Goal: Book appointment/travel/reservation

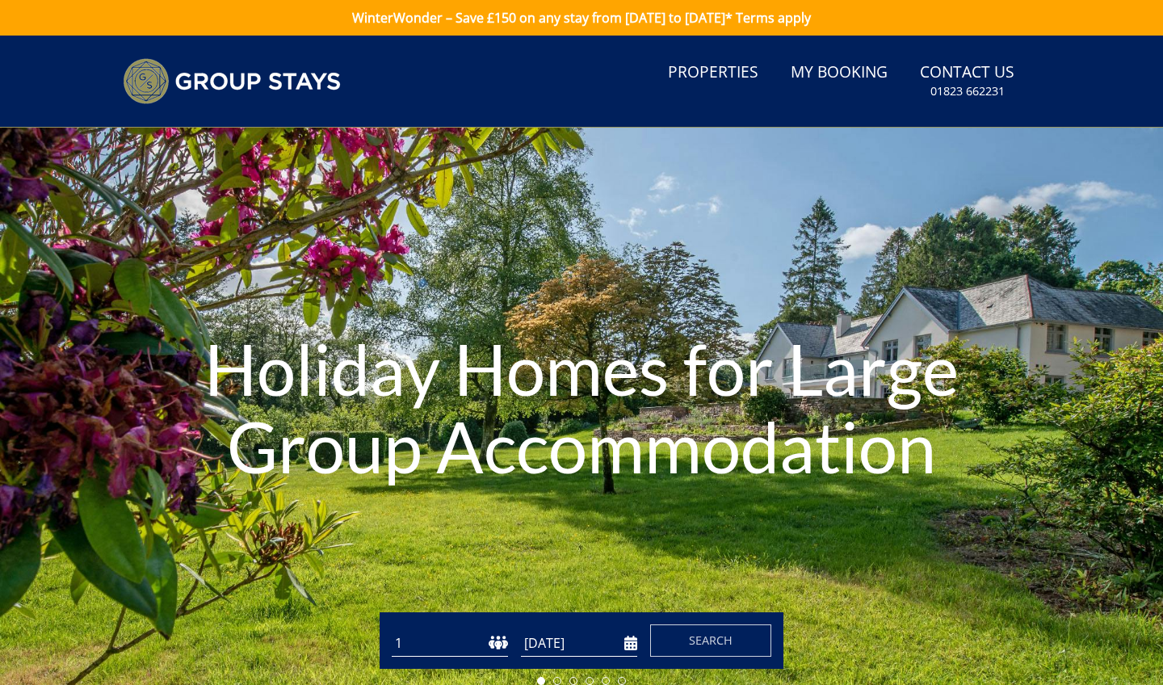
click at [631, 645] on input "[DATE]" at bounding box center [579, 643] width 116 height 27
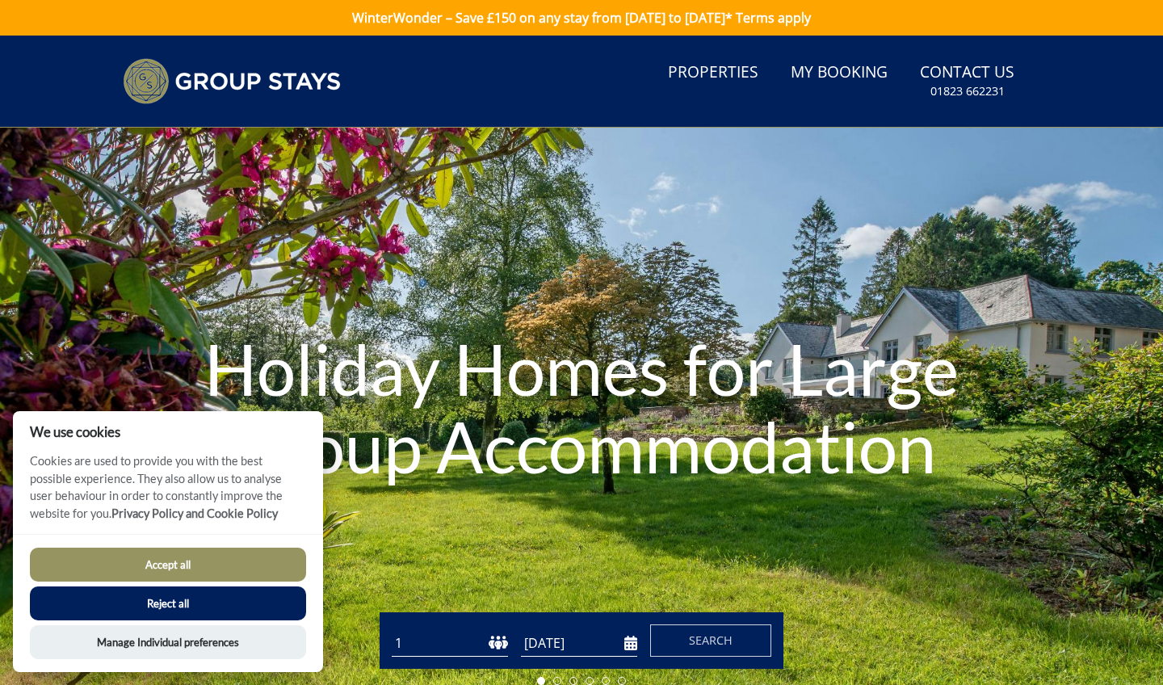
click at [632, 642] on input "[DATE]" at bounding box center [579, 643] width 116 height 27
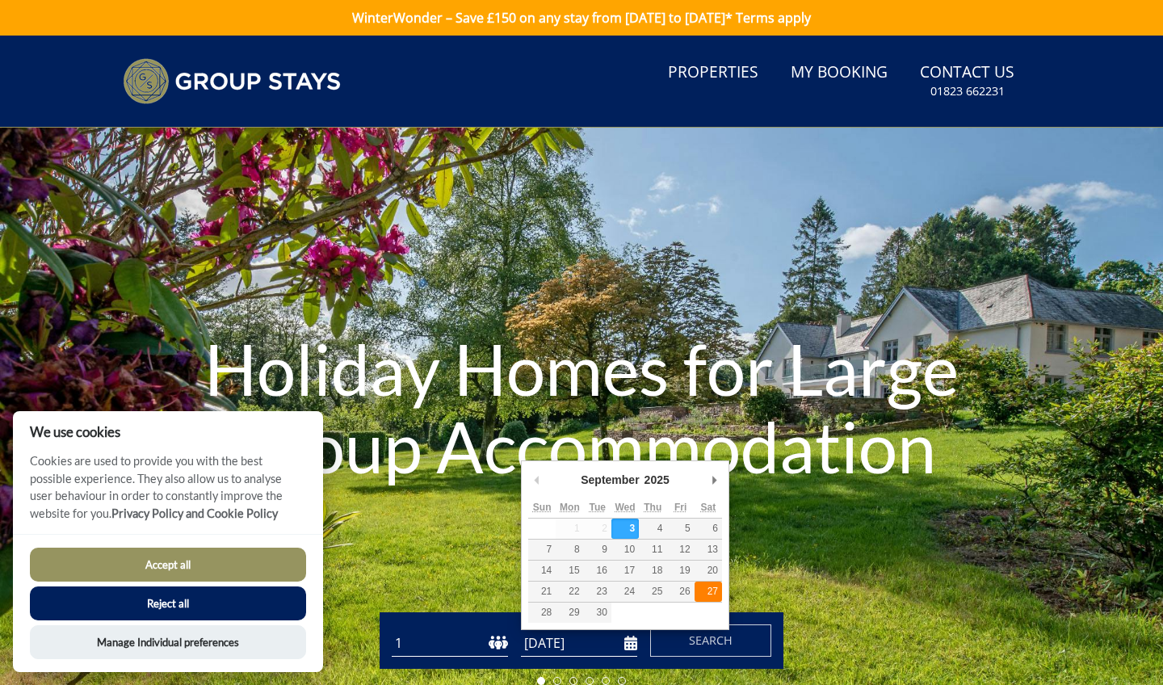
type input "[DATE]"
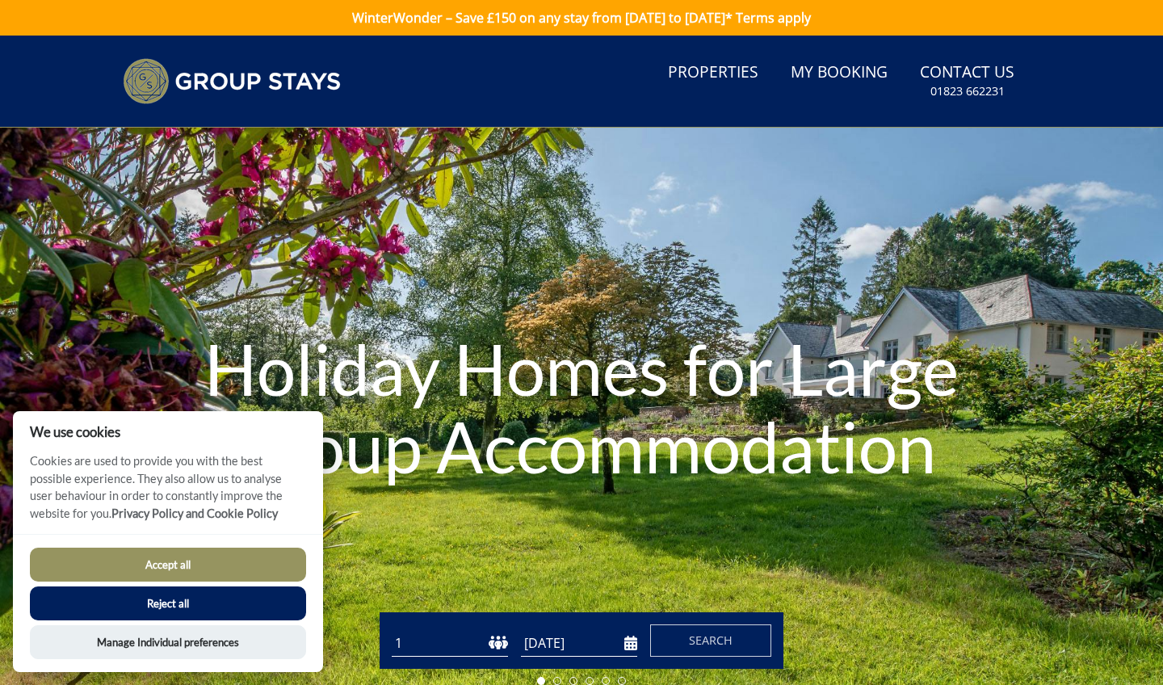
select select "20"
click at [715, 643] on span "Search" at bounding box center [711, 639] width 44 height 15
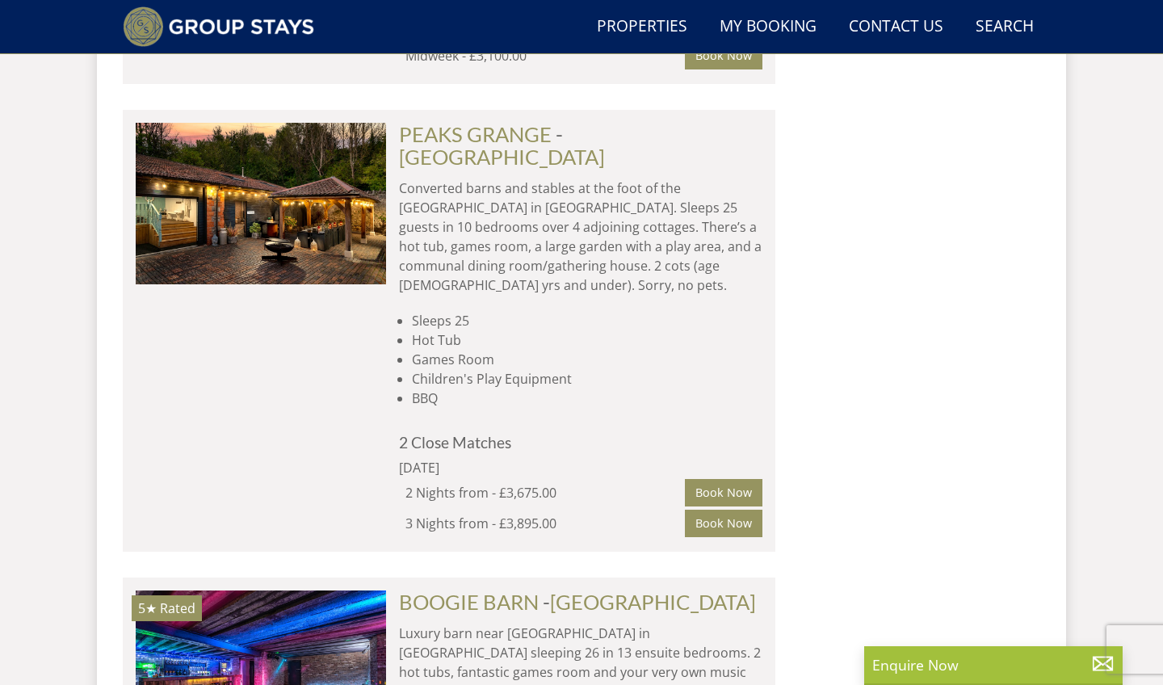
scroll to position [9216, 0]
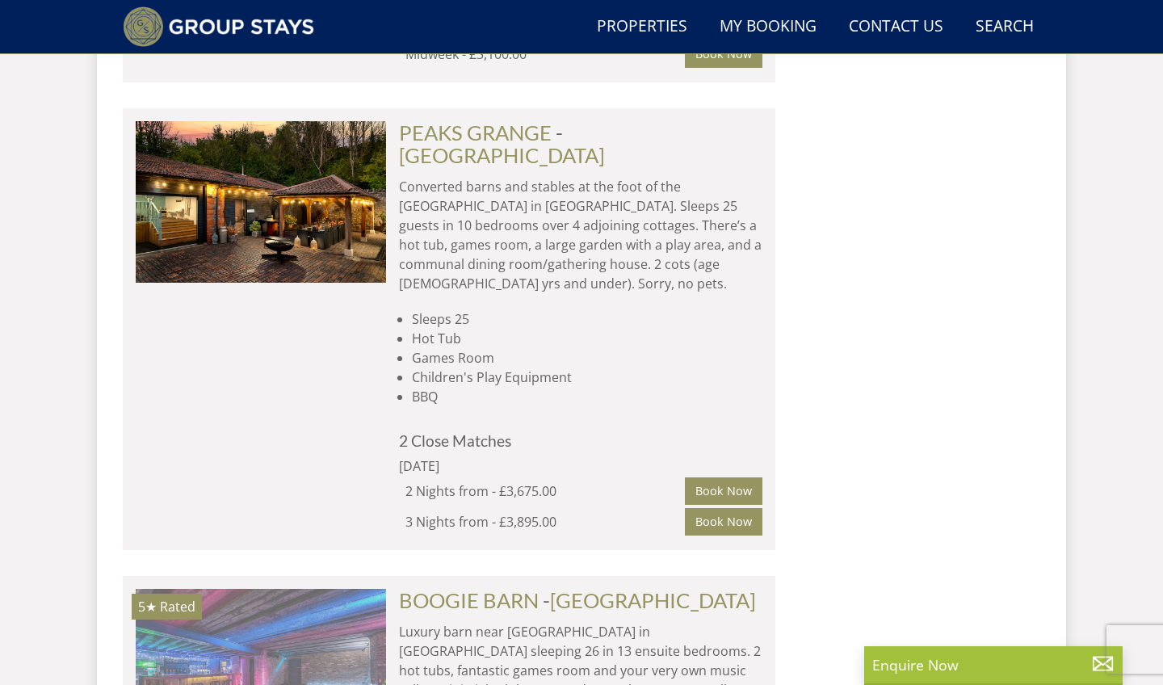
click at [329, 589] on img at bounding box center [261, 669] width 250 height 161
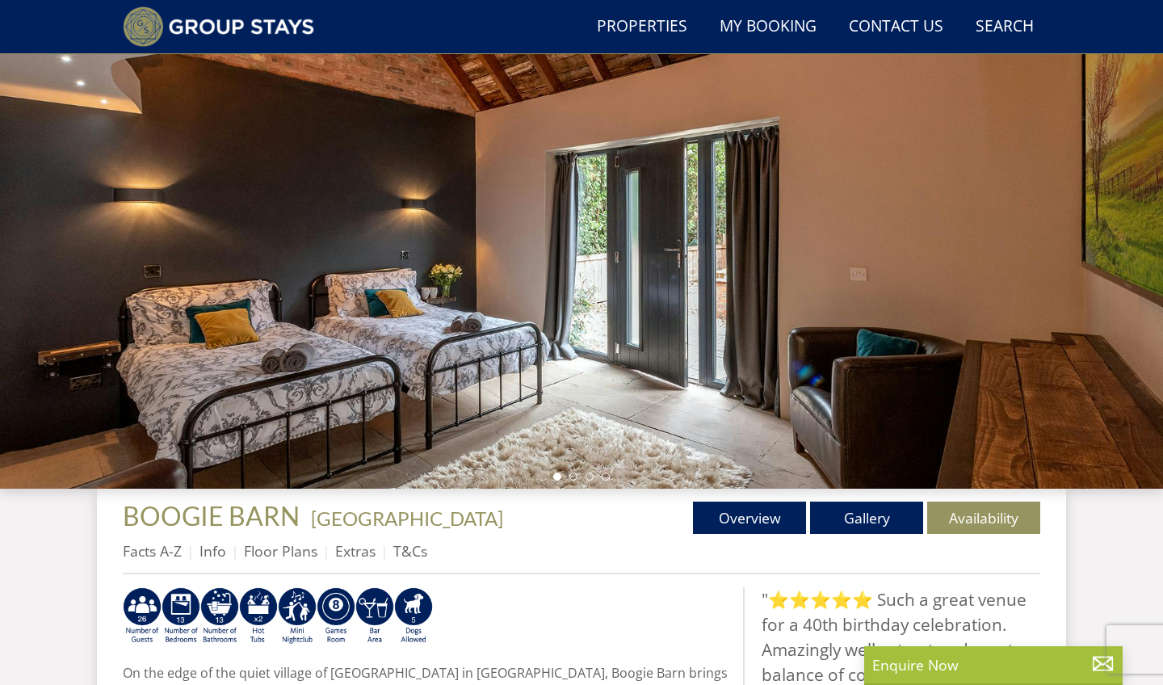
scroll to position [157, 0]
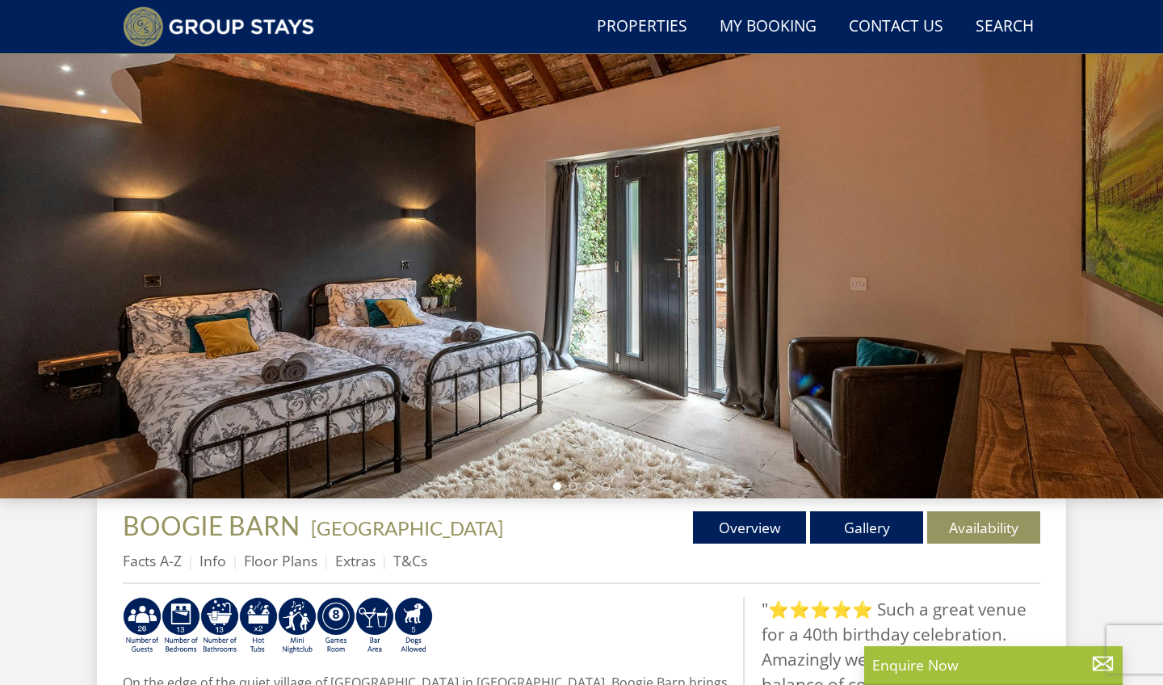
click at [570, 490] on div at bounding box center [581, 215] width 1163 height 565
click at [571, 488] on li at bounding box center [573, 486] width 8 height 8
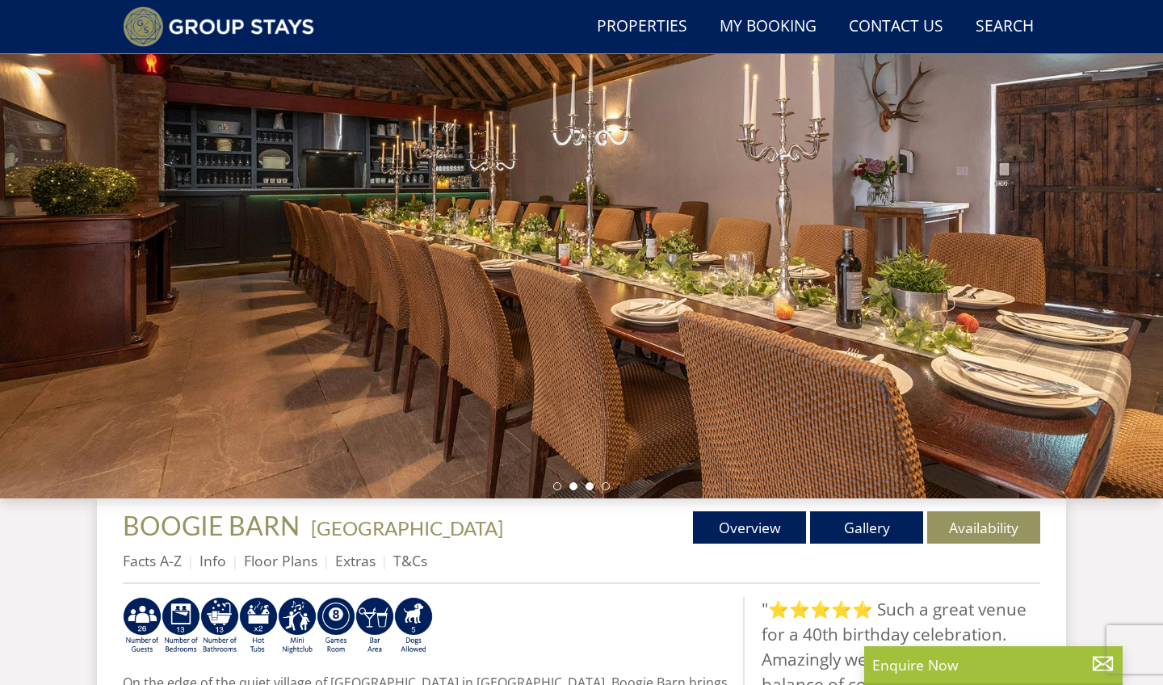
click at [589, 485] on li at bounding box center [589, 486] width 8 height 8
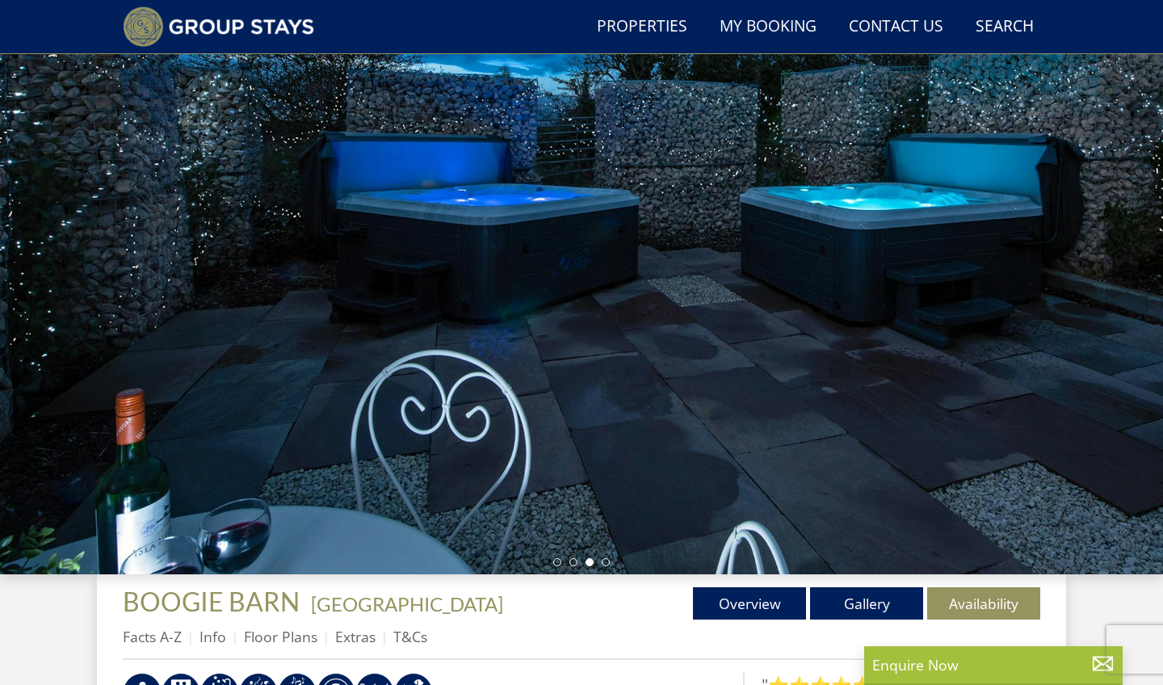
scroll to position [77, 0]
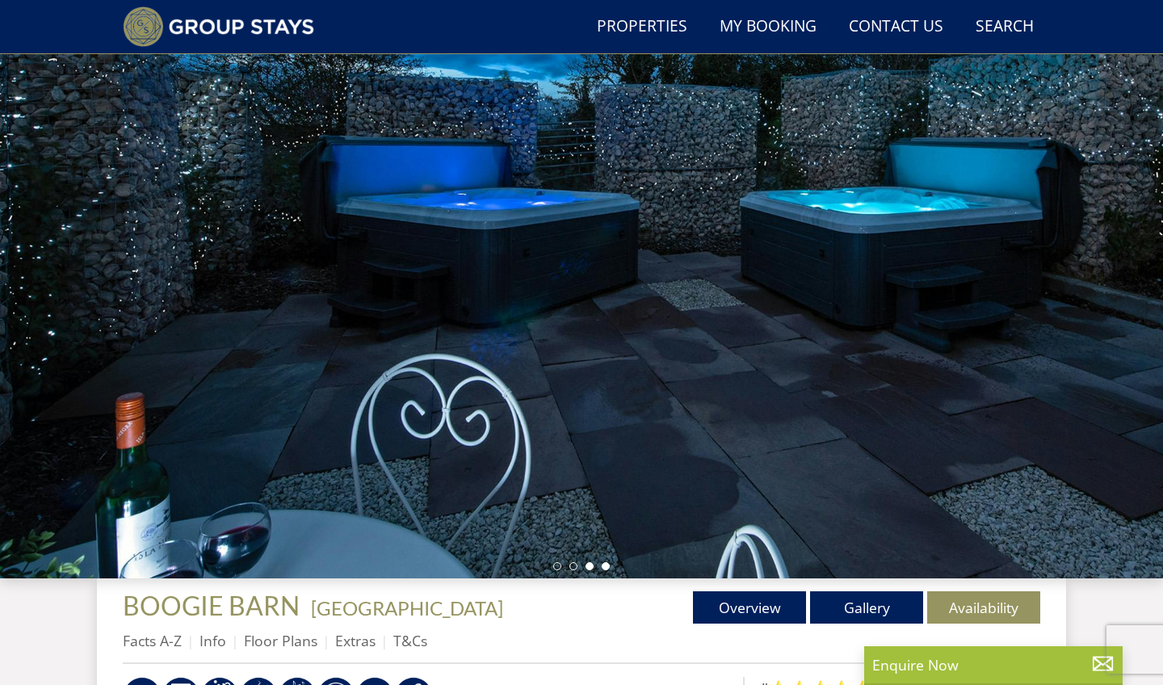
click at [605, 567] on li at bounding box center [606, 566] width 8 height 8
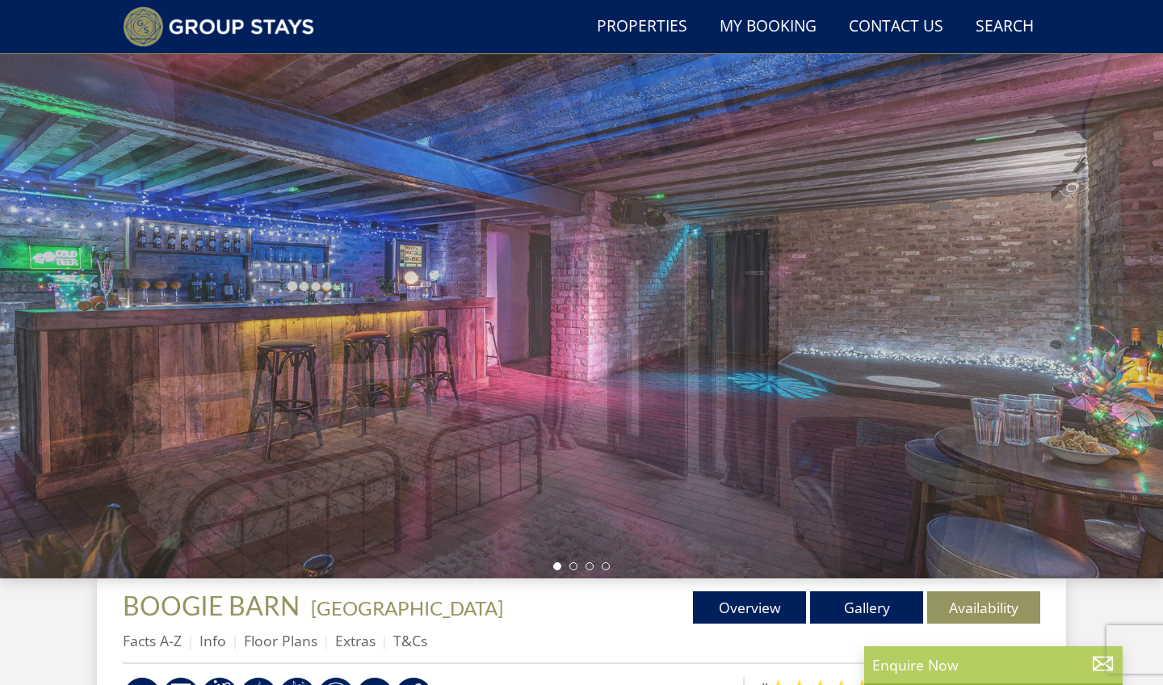
click at [944, 676] on div "Enquire Now" at bounding box center [993, 665] width 258 height 39
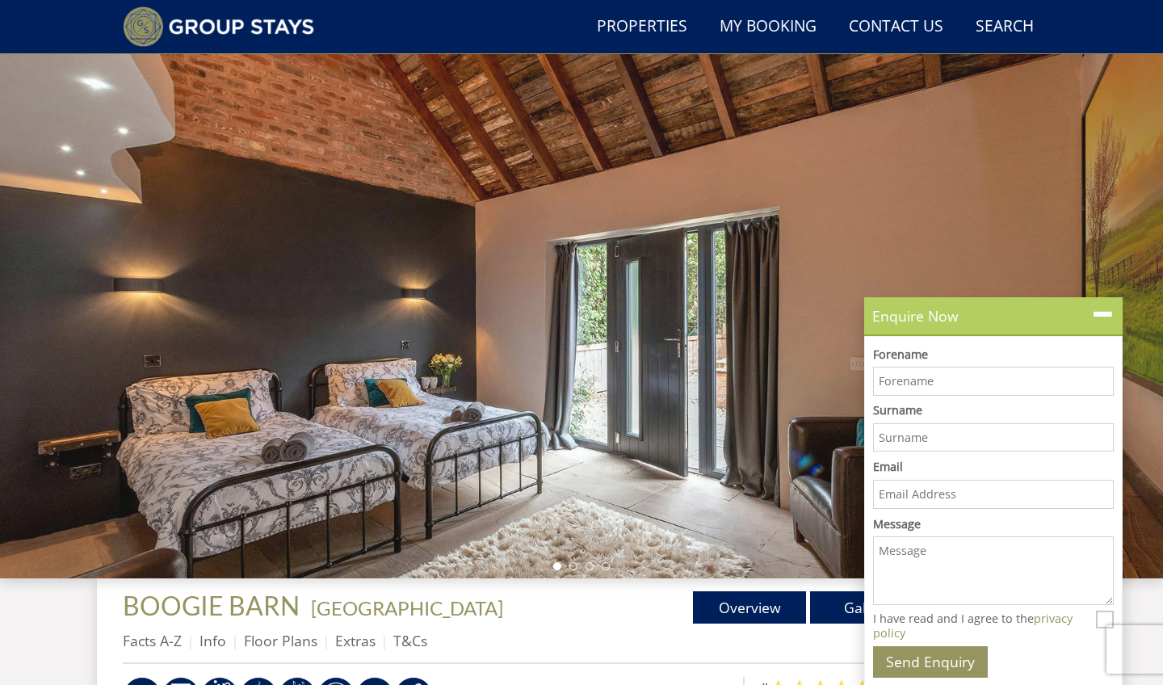
scroll to position [0, 0]
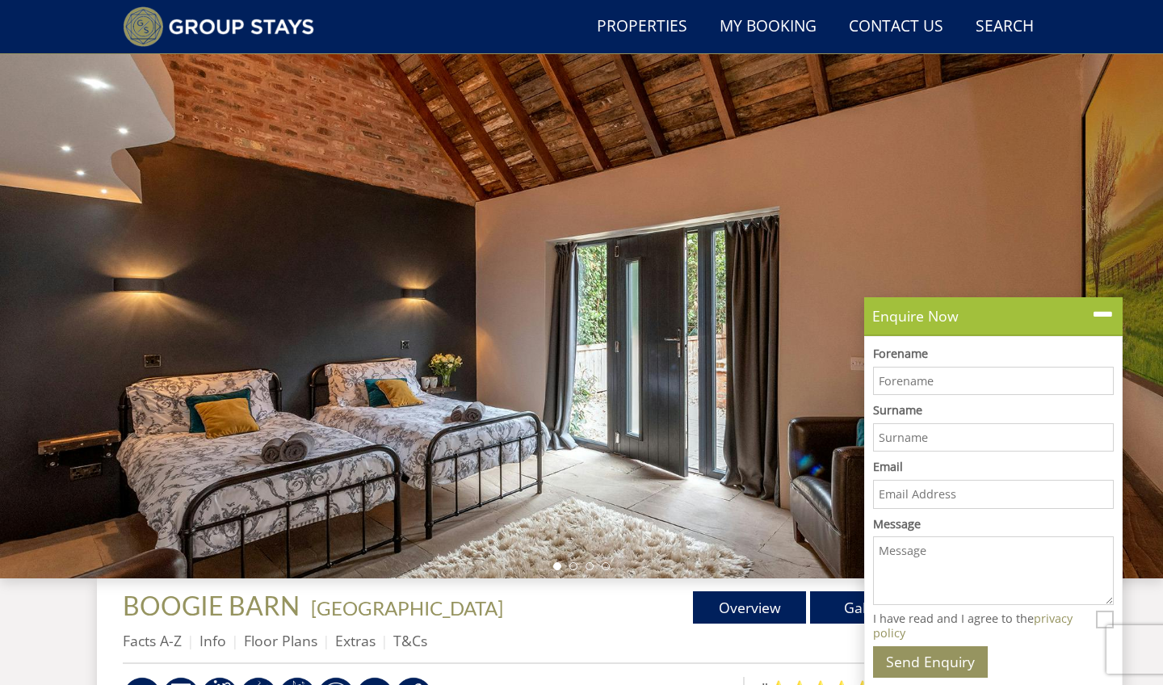
click at [1081, 216] on div at bounding box center [581, 295] width 1163 height 565
click at [558, 627] on ul "Facts A-Z Info Floor Plans Extras T&Cs" at bounding box center [581, 645] width 917 height 36
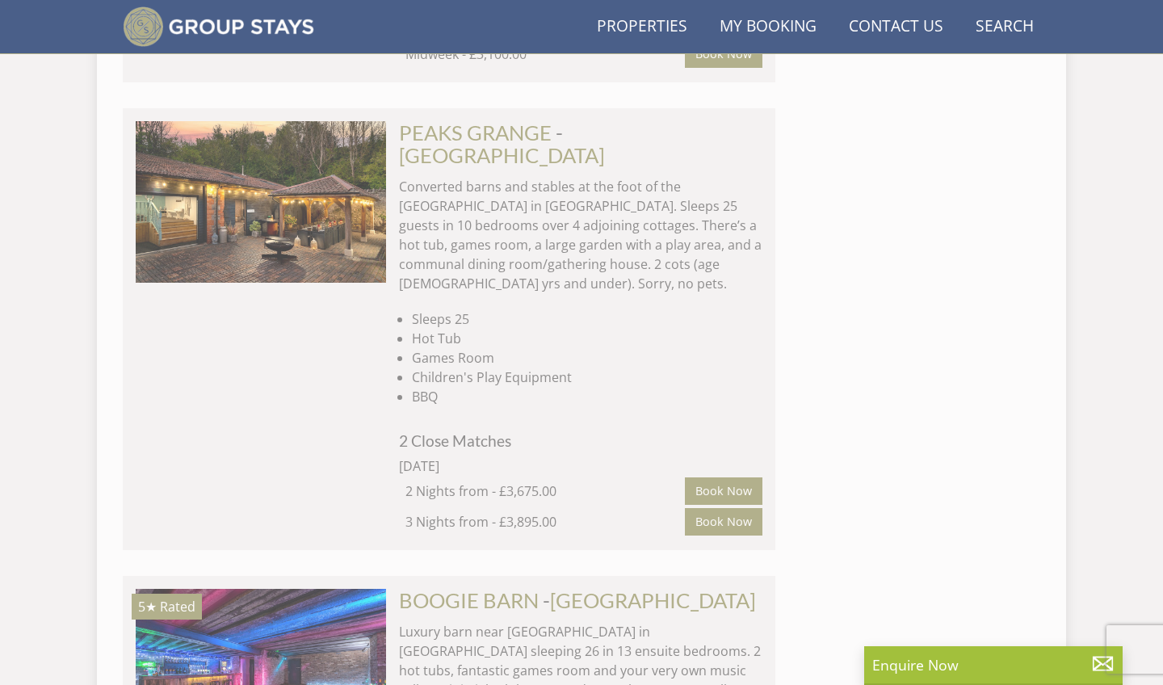
scroll to position [0, 7017]
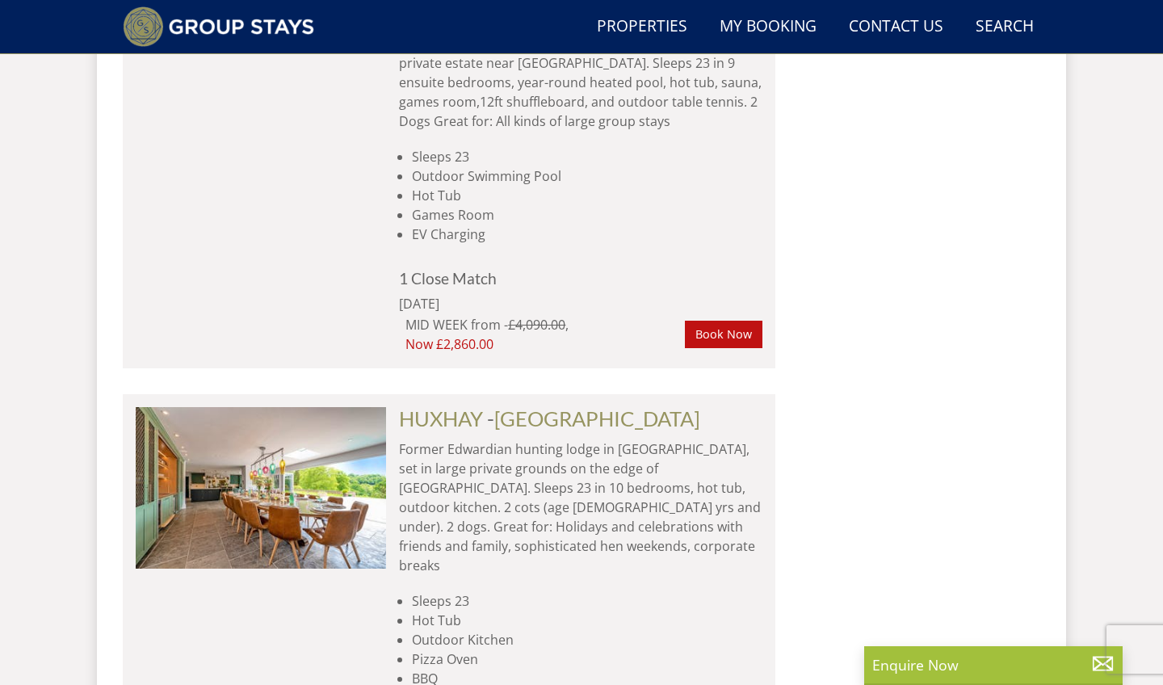
scroll to position [0, 0]
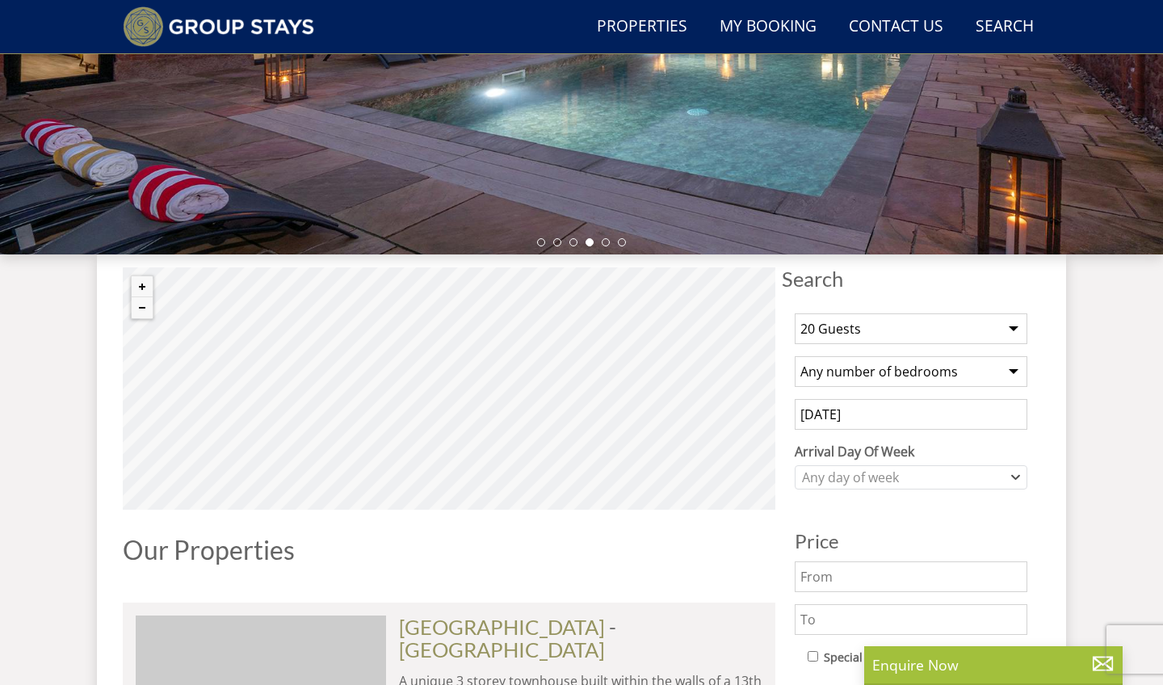
click at [814, 414] on input "[DATE]" at bounding box center [910, 414] width 233 height 31
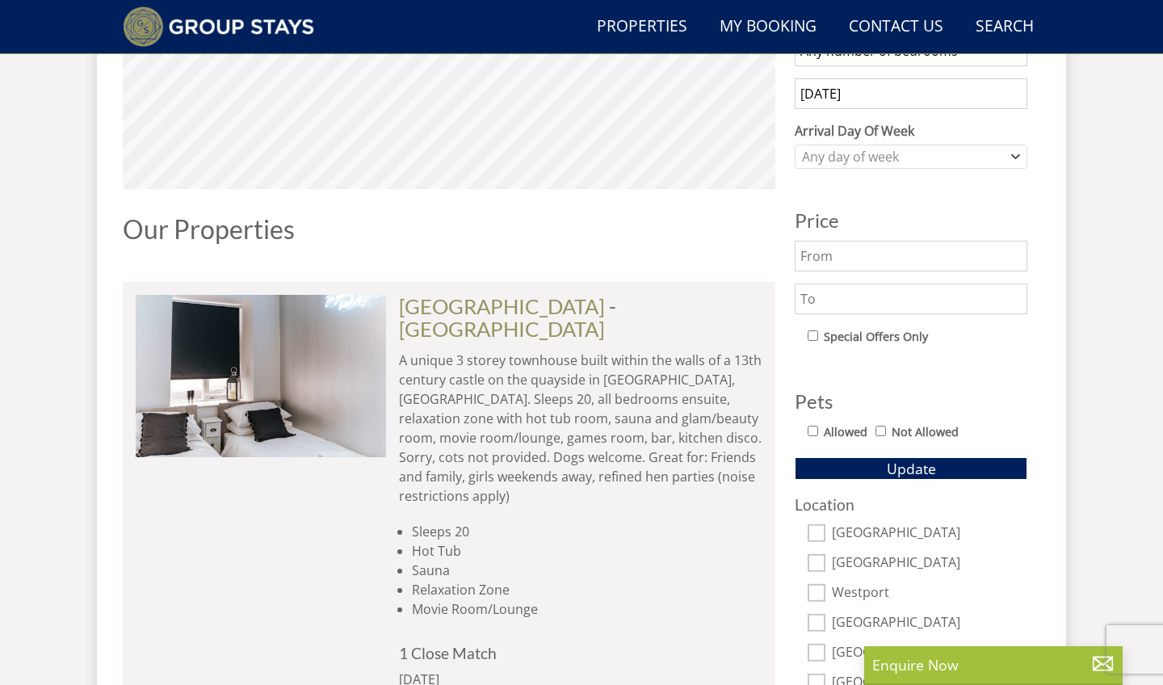
click at [923, 478] on div "1 Guest 2 Guests 3 Guests 4 Guests 5 Guests 6 Guests 7 Guests 8 Guests 9 Guests…" at bounding box center [911, 352] width 258 height 744
click at [923, 471] on span "Update" at bounding box center [911, 468] width 49 height 19
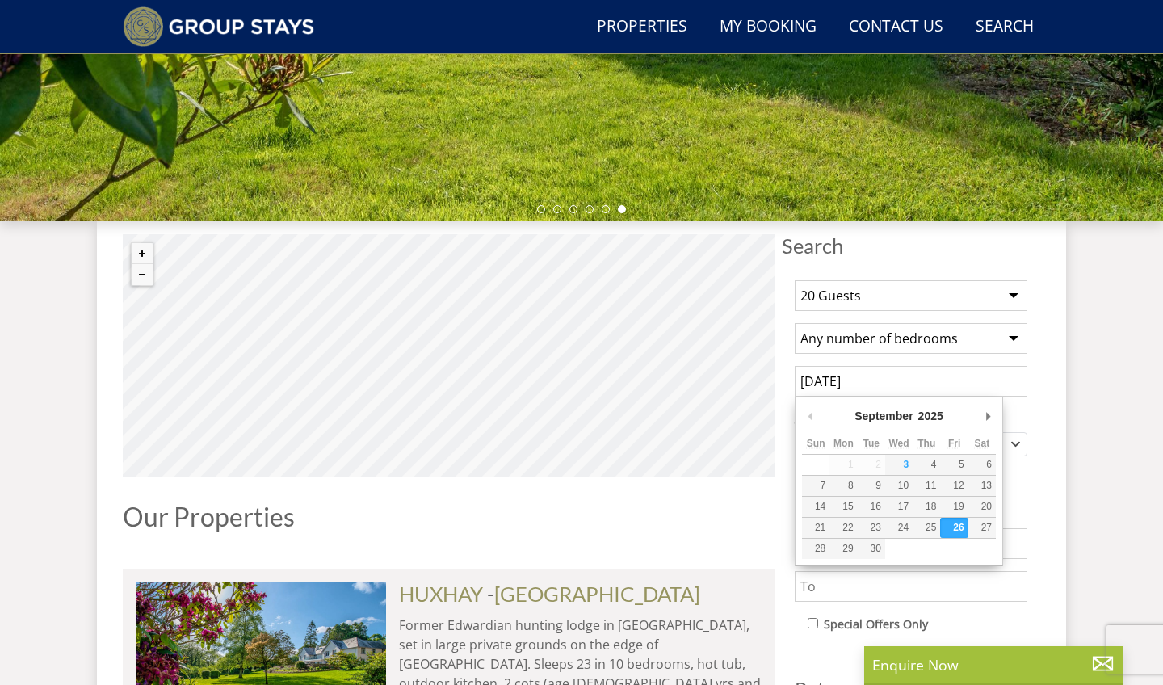
click at [857, 381] on input "[DATE]" at bounding box center [910, 381] width 233 height 31
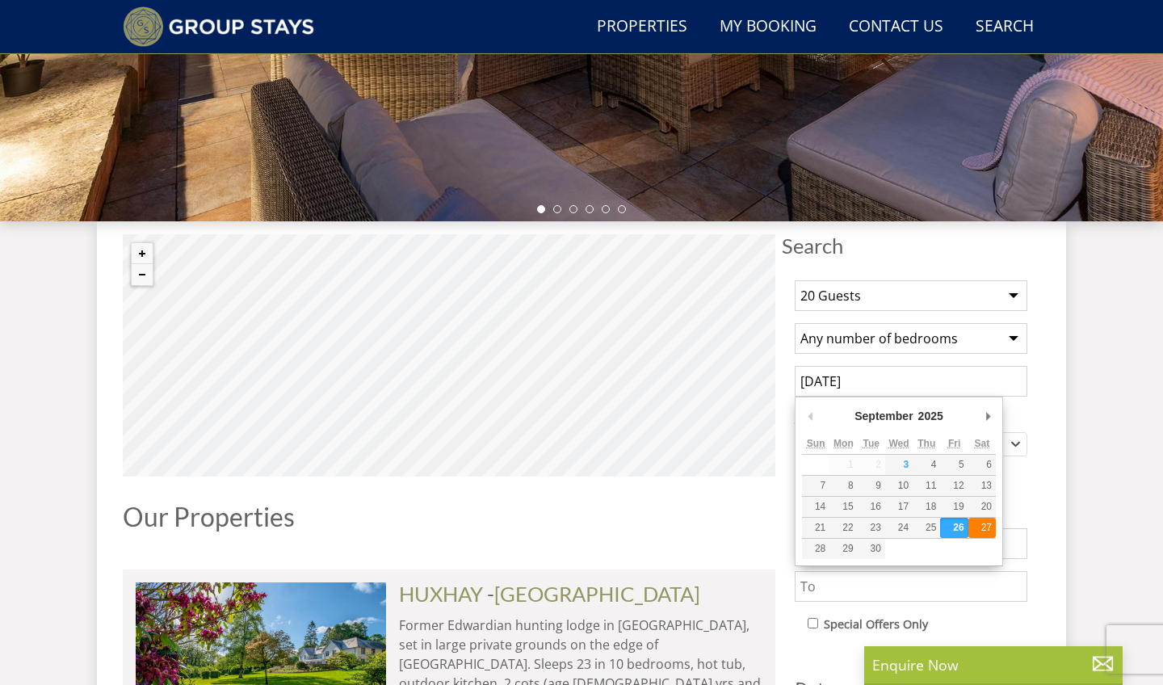
type input "[DATE]"
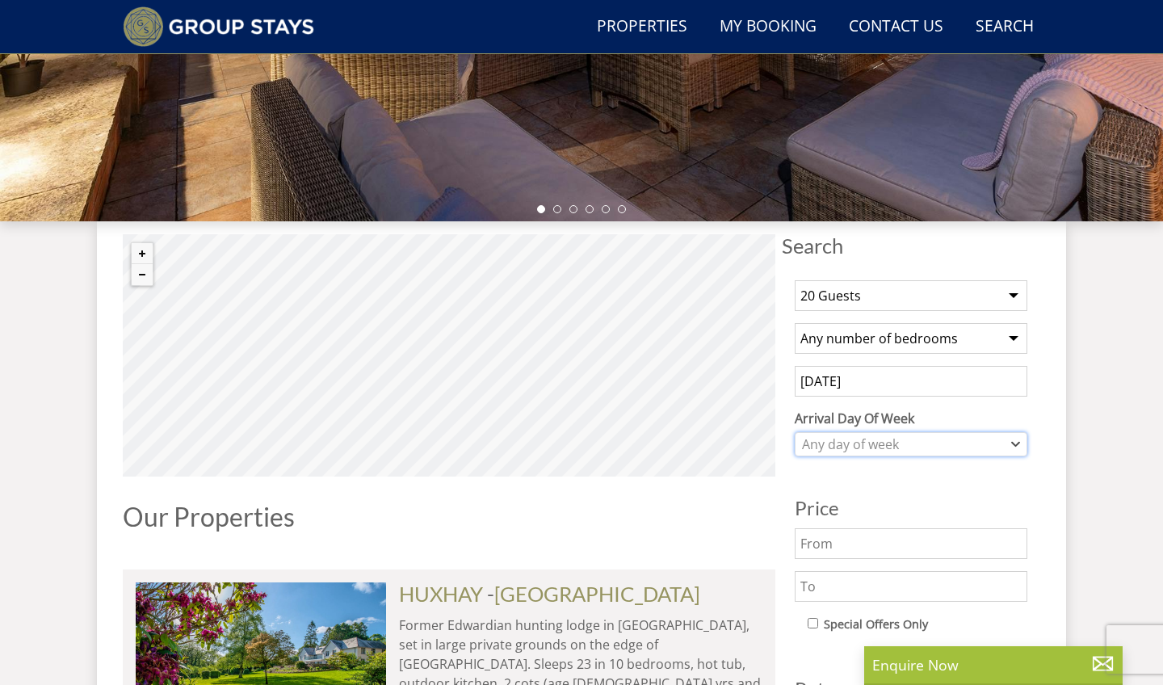
click at [929, 444] on div "Any day of week" at bounding box center [902, 444] width 209 height 18
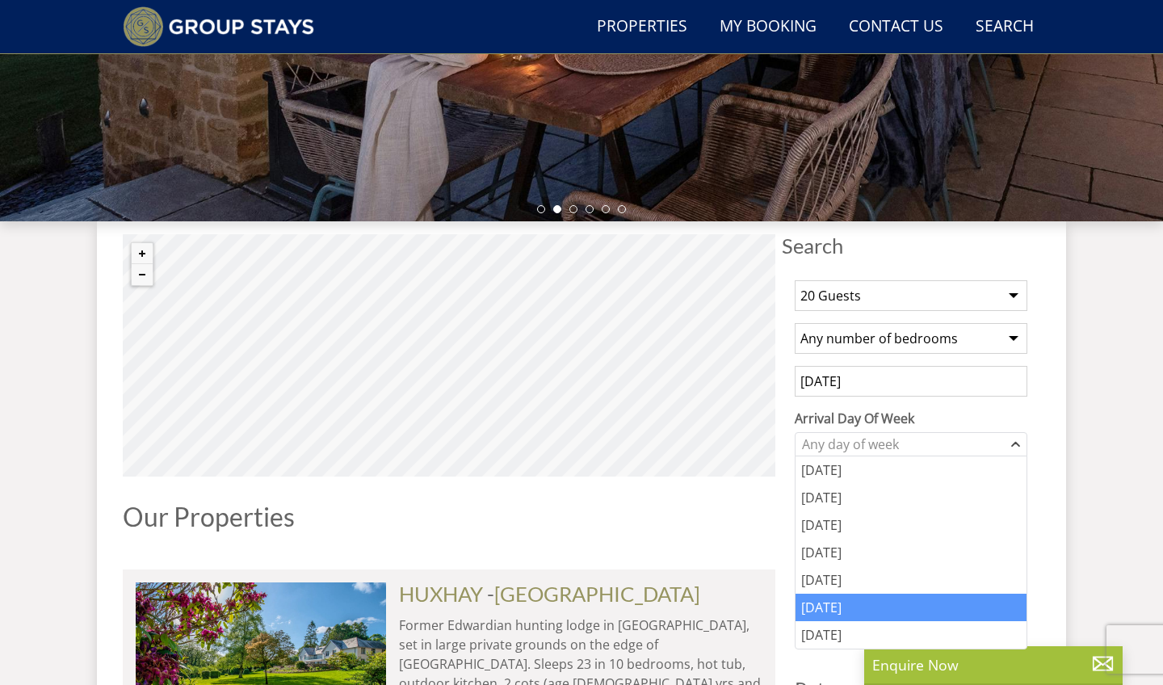
click at [885, 606] on div "[DATE]" at bounding box center [910, 606] width 231 height 27
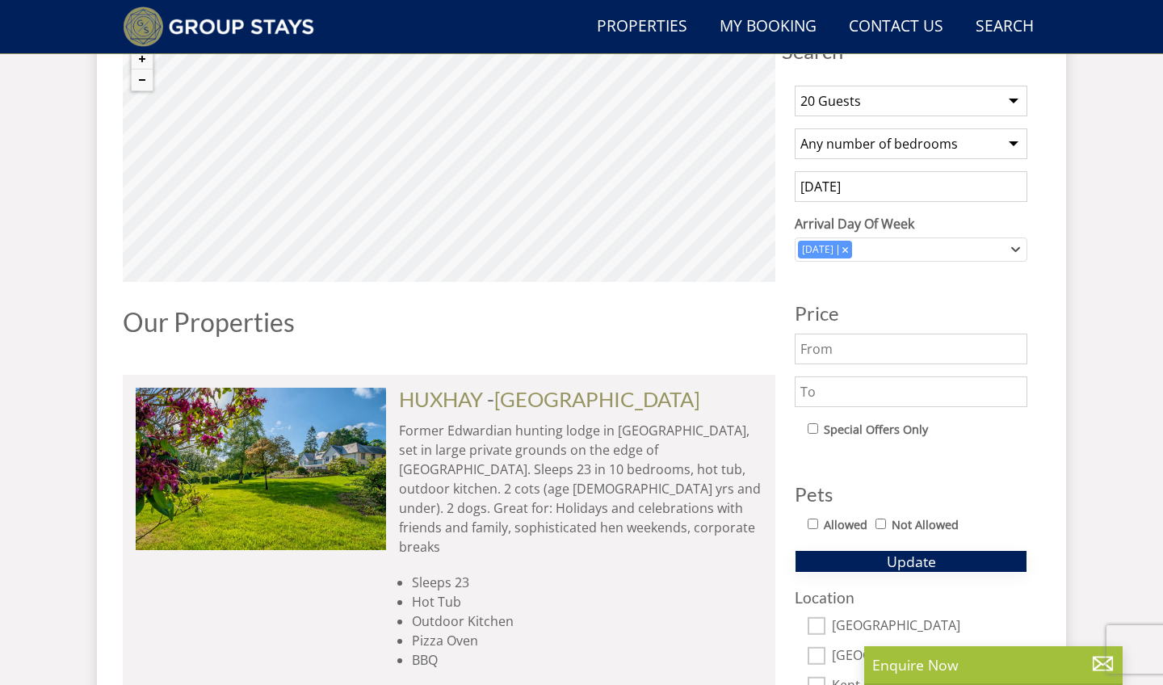
click at [850, 564] on button "Update" at bounding box center [910, 561] width 233 height 23
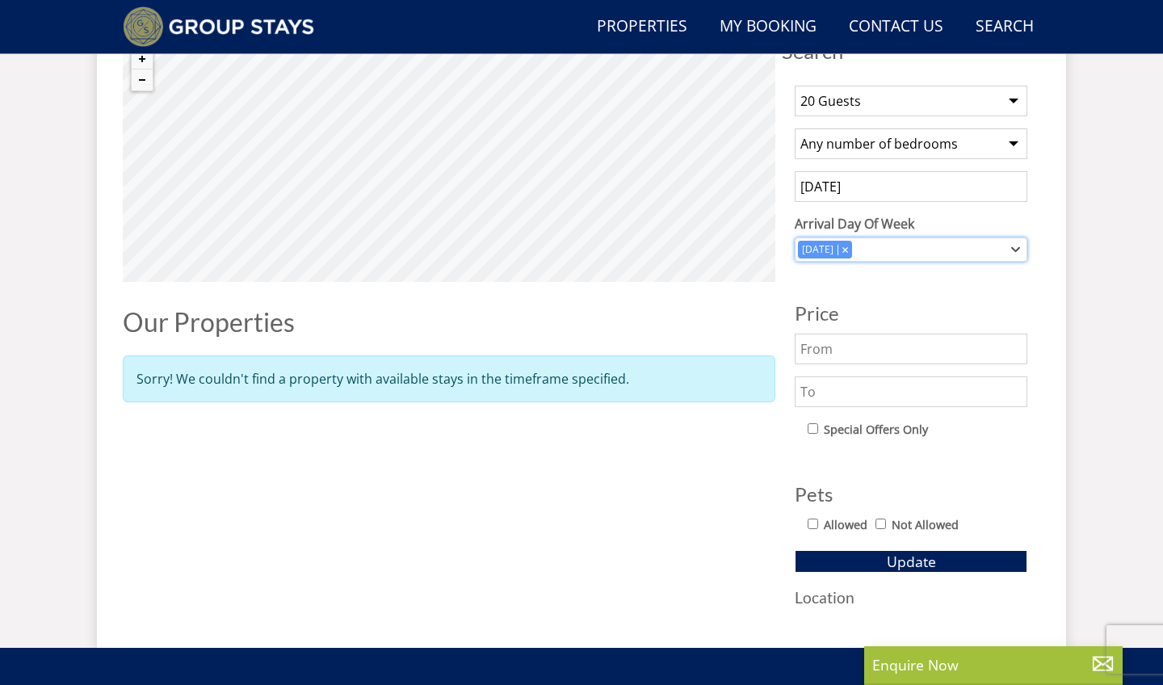
click at [852, 248] on div "Combobox" at bounding box center [844, 249] width 15 height 10
click at [882, 559] on button "Update" at bounding box center [910, 561] width 233 height 23
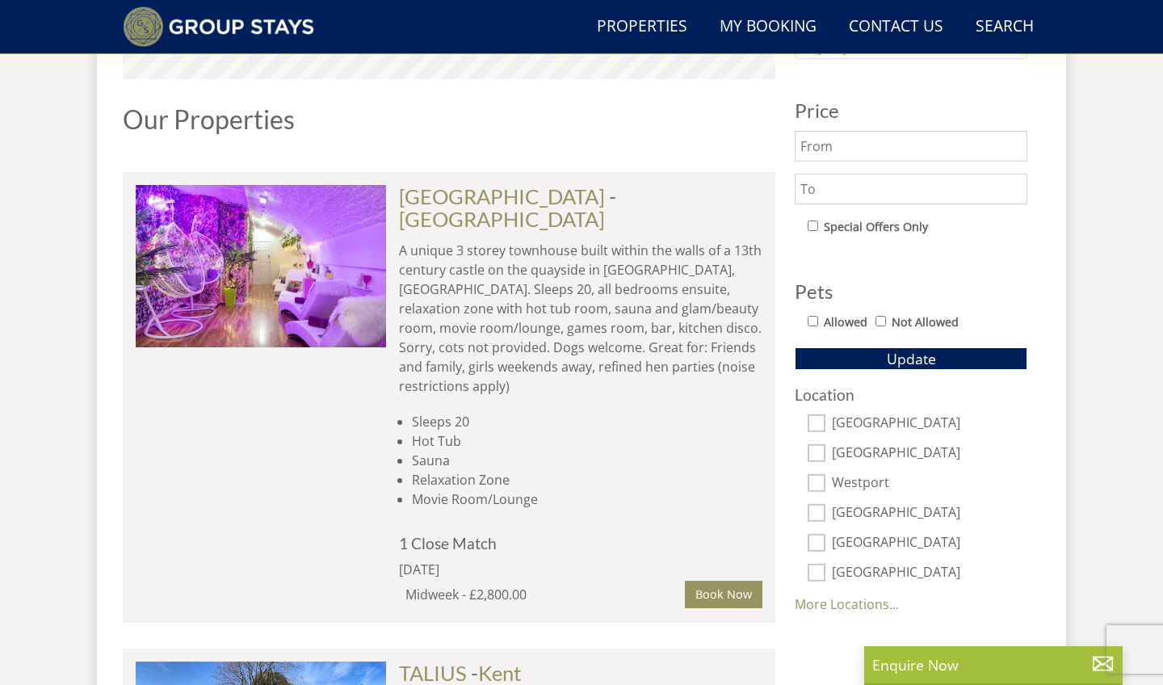
select select "20"
